Goal: Check status: Check status

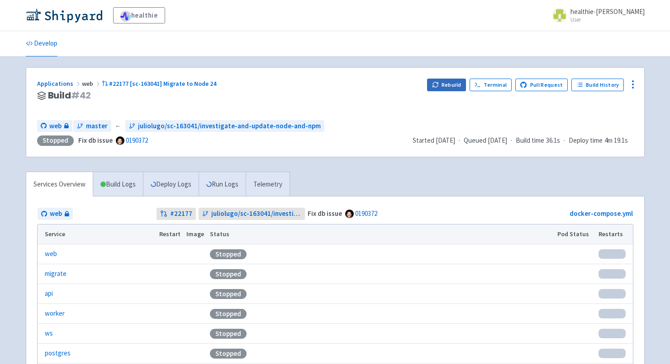
click at [462, 82] on button "Rebuild" at bounding box center [446, 85] width 39 height 13
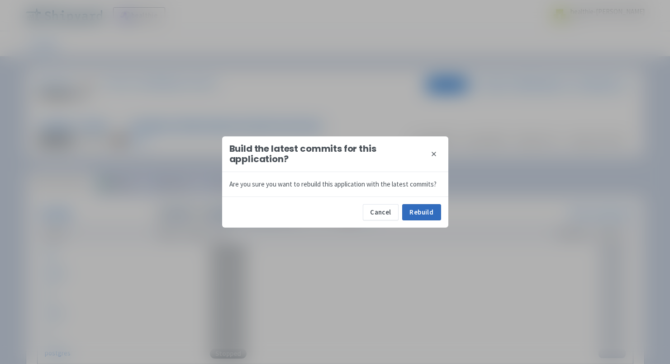
click at [427, 217] on button "Rebuild" at bounding box center [421, 212] width 39 height 16
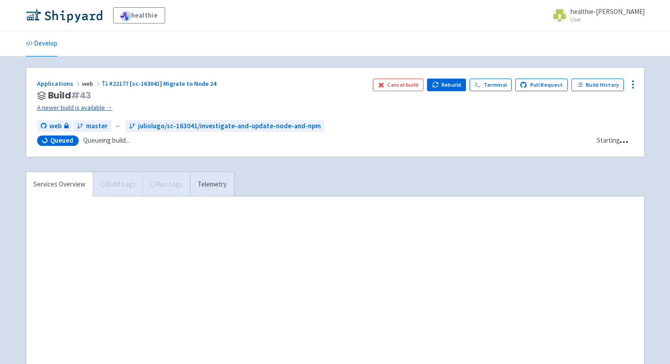
click at [104, 104] on link "A newer build is available →" at bounding box center [201, 108] width 328 height 10
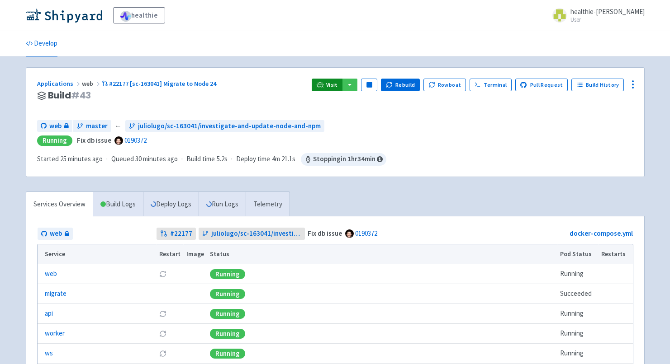
click at [323, 87] on icon at bounding box center [319, 84] width 7 height 7
